Goal: Find specific page/section: Find specific page/section

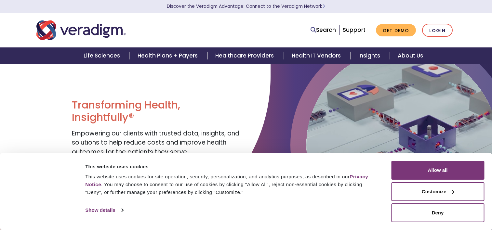
click at [460, 172] on button "Allow all" at bounding box center [437, 170] width 93 height 19
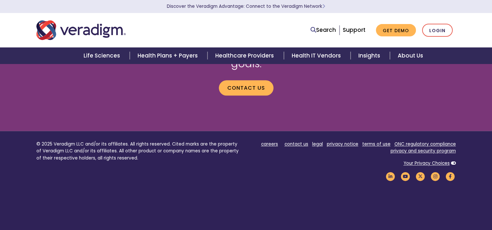
scroll to position [789, 0]
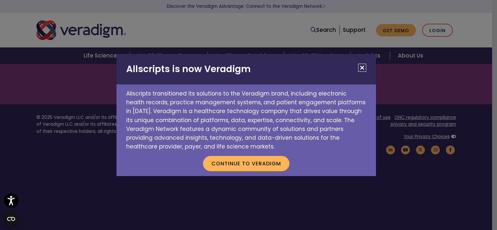
click at [359, 68] on button "Close" at bounding box center [362, 68] width 8 height 8
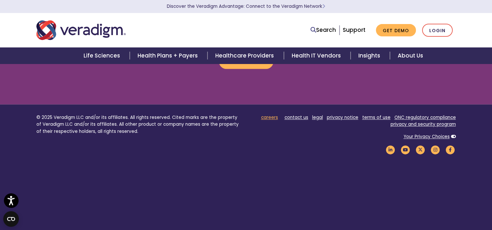
click at [275, 114] on link "careers" at bounding box center [269, 117] width 17 height 6
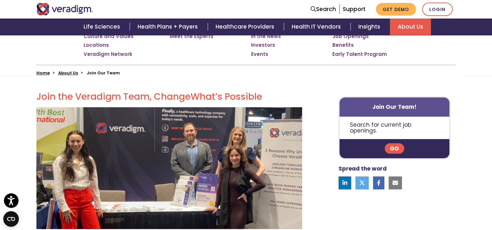
scroll to position [130, 0]
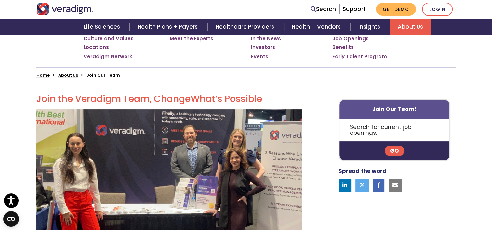
click at [394, 146] on link "Go" at bounding box center [395, 151] width 20 height 10
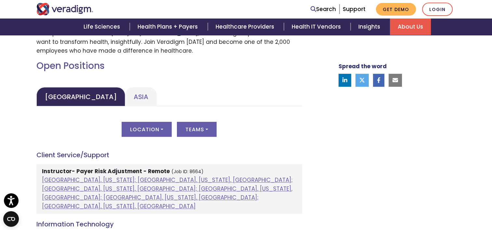
scroll to position [275, 0]
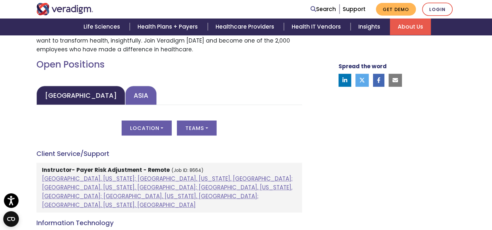
click at [125, 93] on link "Asia" at bounding box center [141, 95] width 32 height 19
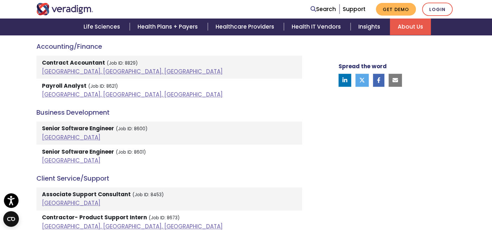
scroll to position [382, 0]
click at [66, 110] on h4 "Business Development" at bounding box center [169, 113] width 266 height 8
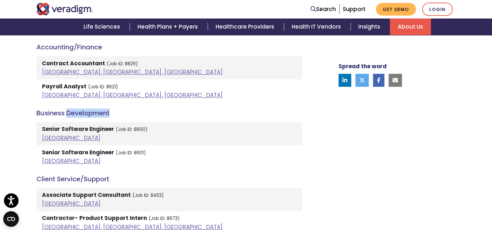
click at [66, 110] on h4 "Business Development" at bounding box center [169, 113] width 266 height 8
drag, startPoint x: 66, startPoint y: 110, endPoint x: 53, endPoint y: 114, distance: 13.7
click at [53, 114] on h4 "Business Development" at bounding box center [169, 113] width 266 height 8
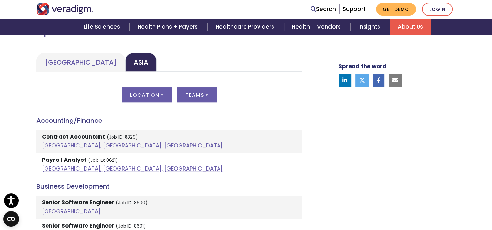
scroll to position [293, 0]
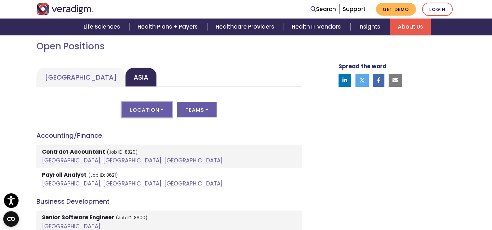
click at [133, 111] on button "Location" at bounding box center [147, 109] width 50 height 15
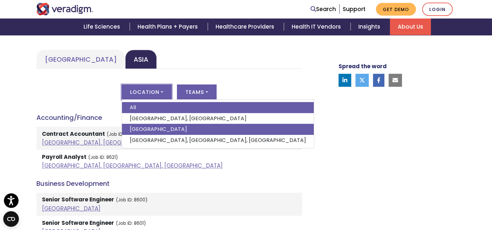
scroll to position [316, 0]
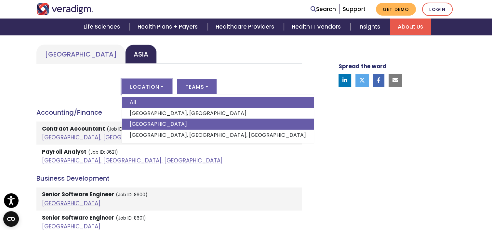
click at [178, 121] on link "India" at bounding box center [218, 124] width 192 height 11
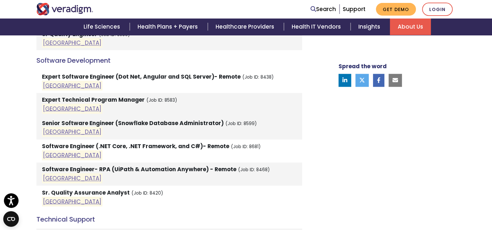
scroll to position [936, 0]
